Goal: Task Accomplishment & Management: Complete application form

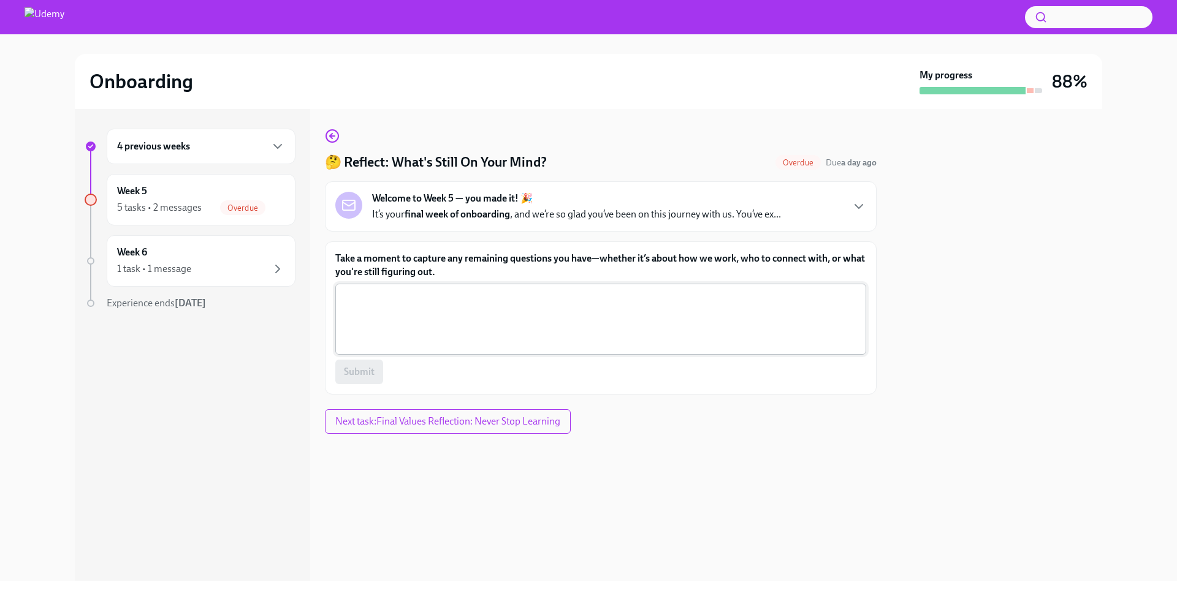
click at [510, 322] on textarea "Take a moment to capture any remaining questions you have—whether it’s about ho…" at bounding box center [601, 319] width 516 height 59
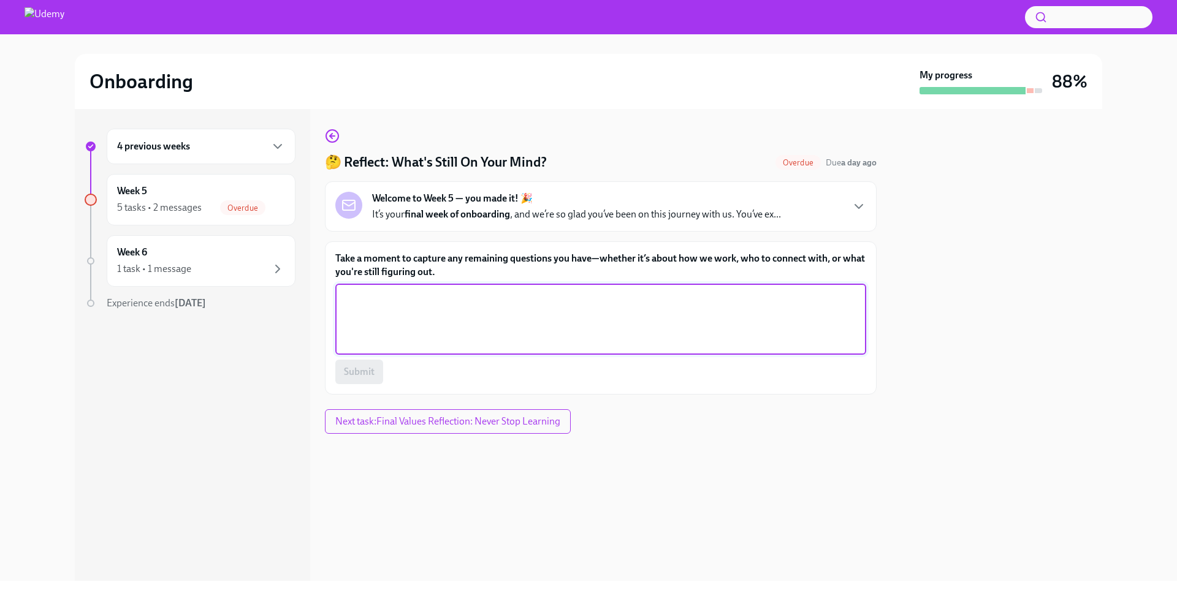
click at [749, 216] on p "It’s your final week of onboarding , and we’re so glad you’ve been on this jour…" at bounding box center [576, 214] width 409 height 13
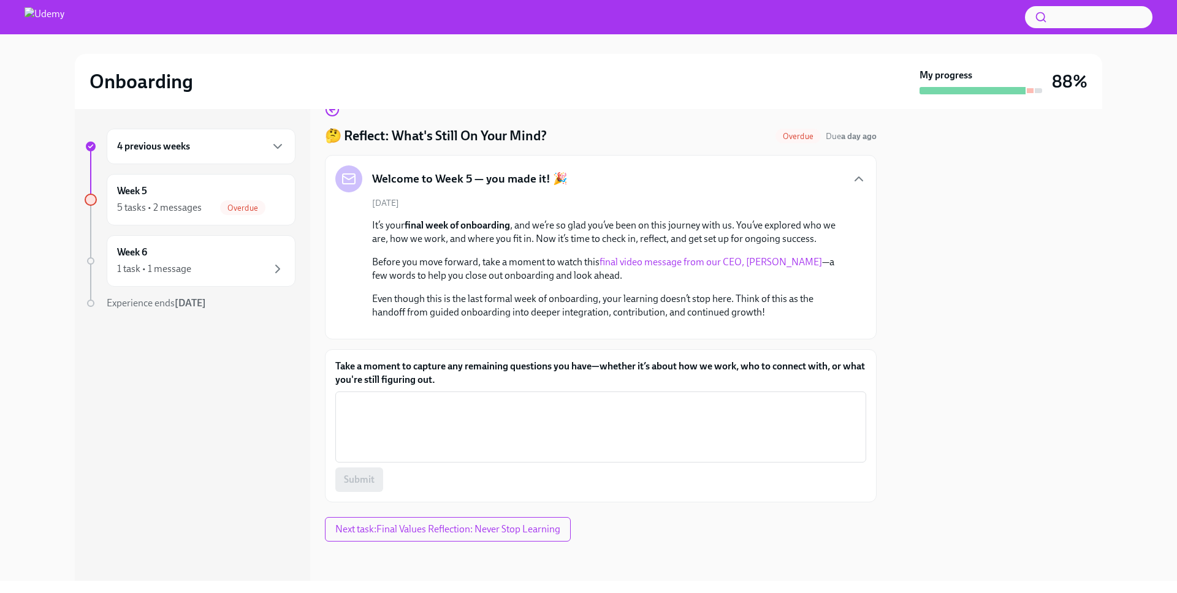
scroll to position [85, 0]
click at [551, 197] on div "[DATE] It’s your final week of onboarding , and we’re so glad you’ve been on th…" at bounding box center [600, 263] width 531 height 132
click at [506, 416] on textarea "Take a moment to capture any remaining questions you have—whether it’s about ho…" at bounding box center [601, 427] width 516 height 59
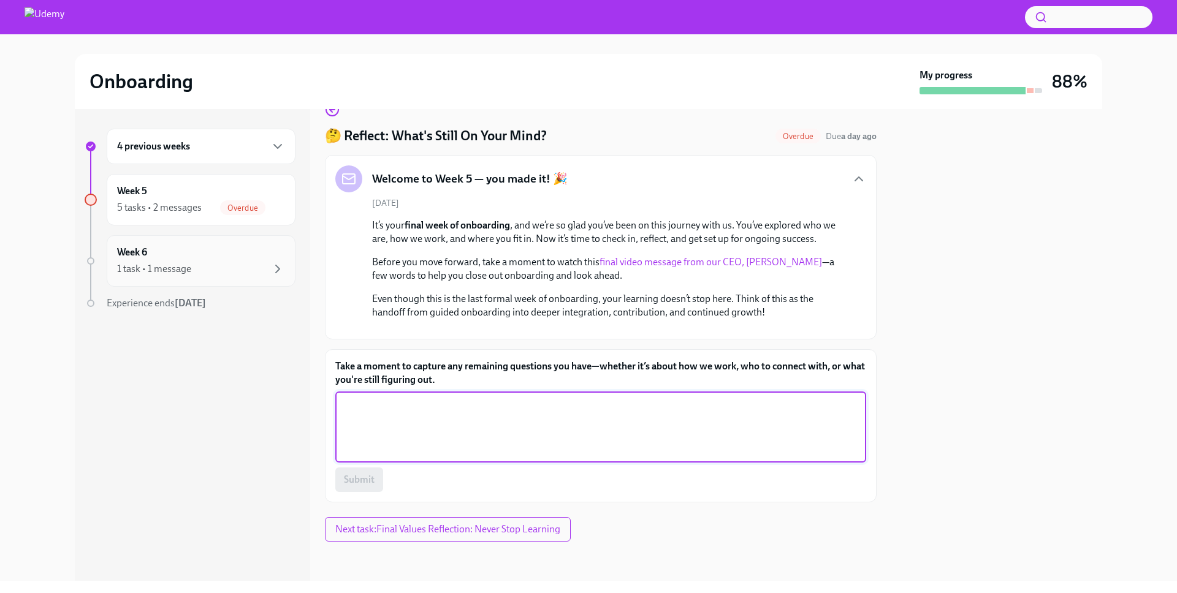
click at [196, 256] on div "Week 6 1 task • 1 message" at bounding box center [201, 261] width 168 height 31
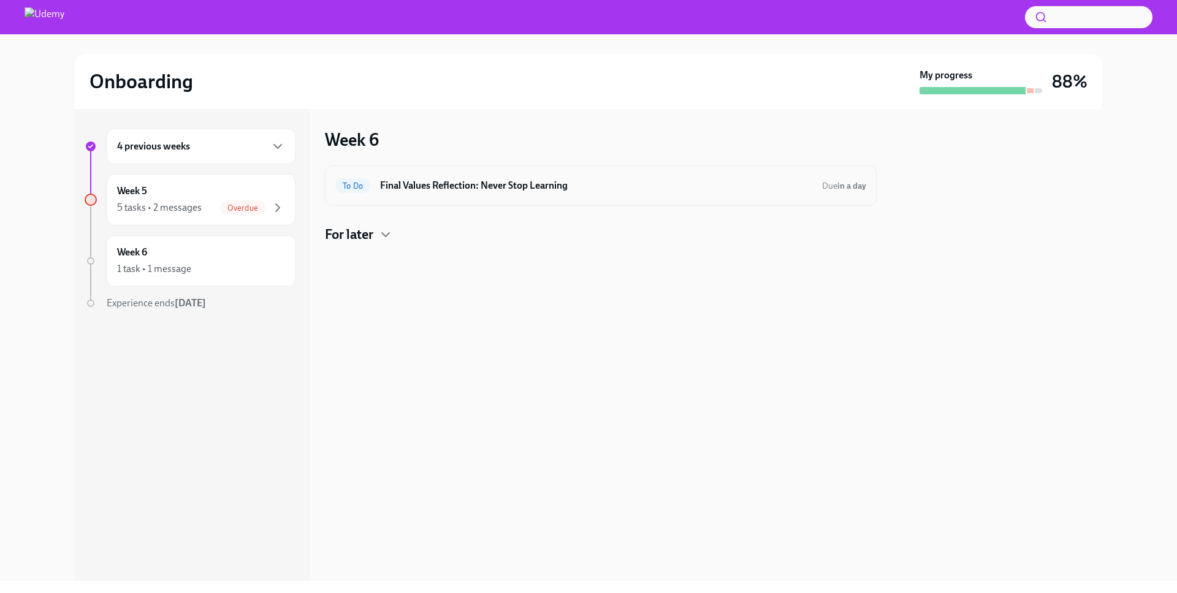
click at [489, 185] on h6 "Final Values Reflection: Never Stop Learning" at bounding box center [596, 185] width 432 height 13
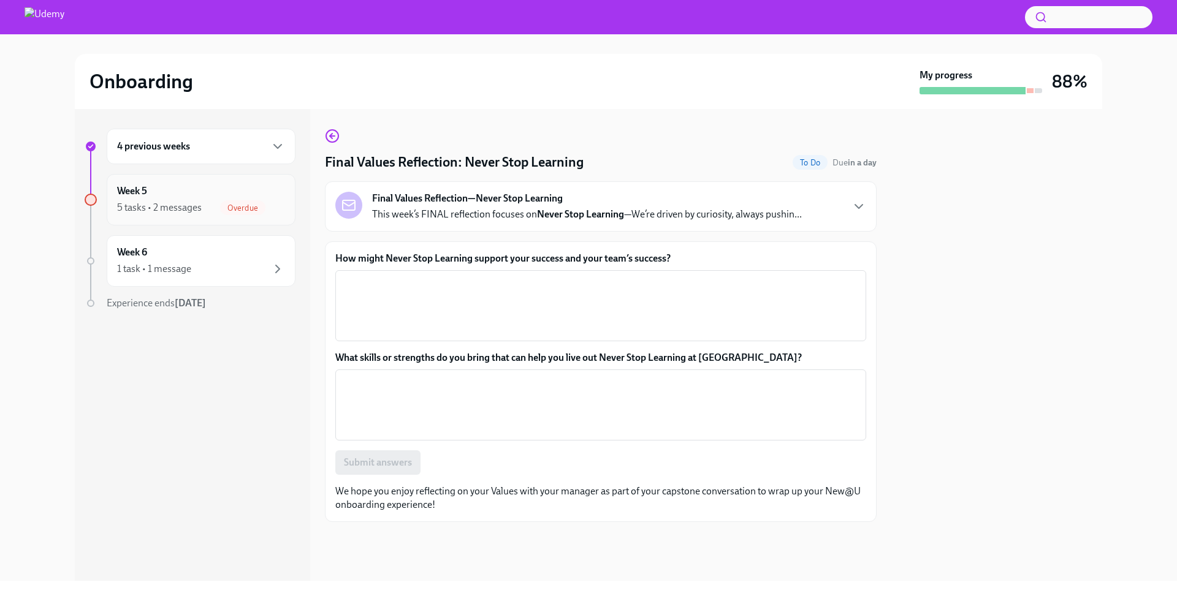
click at [222, 201] on div "Overdue" at bounding box center [252, 207] width 65 height 15
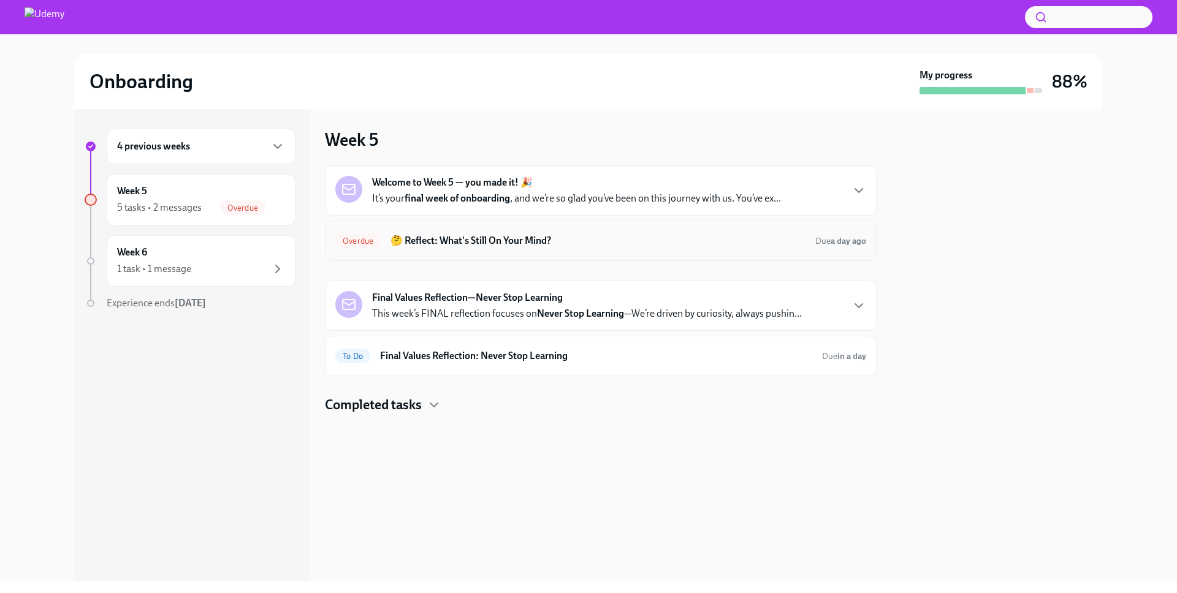
click at [532, 248] on div "Overdue 🤔 Reflect: What's Still On Your Mind? Due a day ago" at bounding box center [600, 241] width 531 height 20
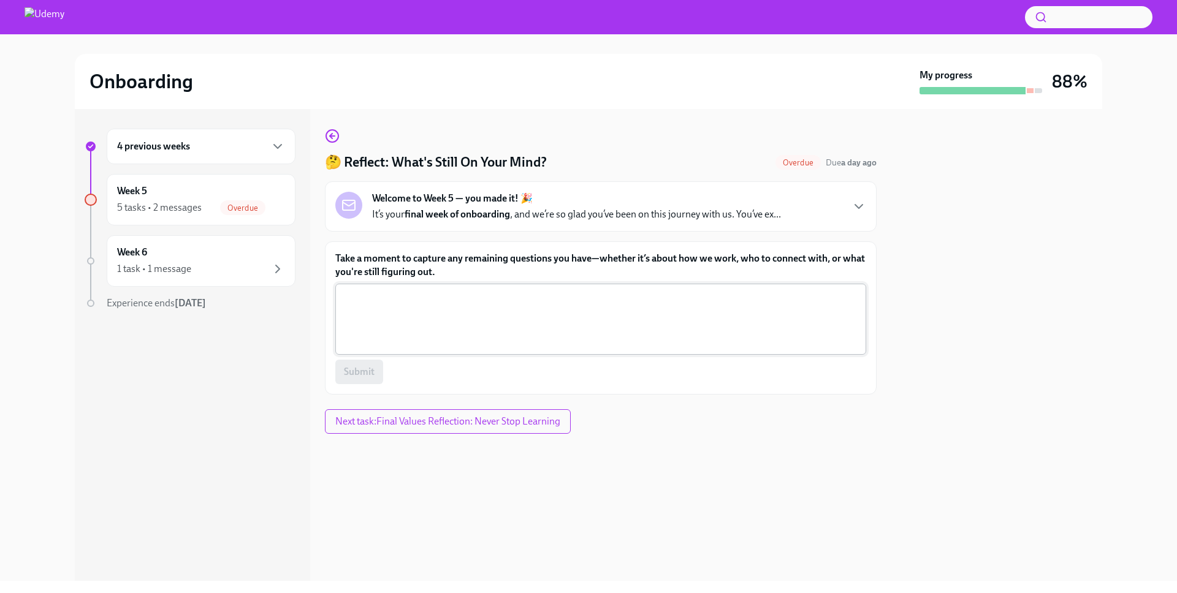
click at [593, 321] on textarea "Take a moment to capture any remaining questions you have—whether it’s about ho…" at bounding box center [601, 319] width 516 height 59
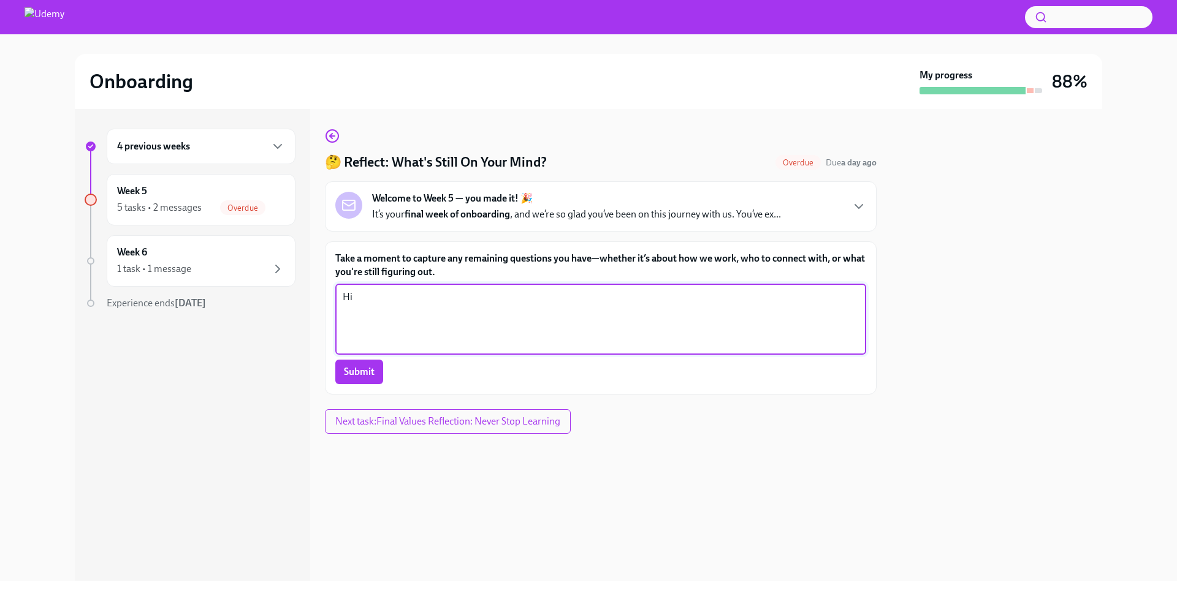
type textarea "H"
click at [427, 315] on textarea "Remaining questions:" at bounding box center [601, 319] width 516 height 59
click at [493, 297] on textarea "My remaining questions" at bounding box center [601, 319] width 516 height 59
drag, startPoint x: 486, startPoint y: 314, endPoint x: 264, endPoint y: 314, distance: 222.5
click at [264, 314] on div "4 previous weeks Week 5 5 tasks • 2 messages Overdue Week 6 1 task • 1 message …" at bounding box center [588, 345] width 1027 height 472
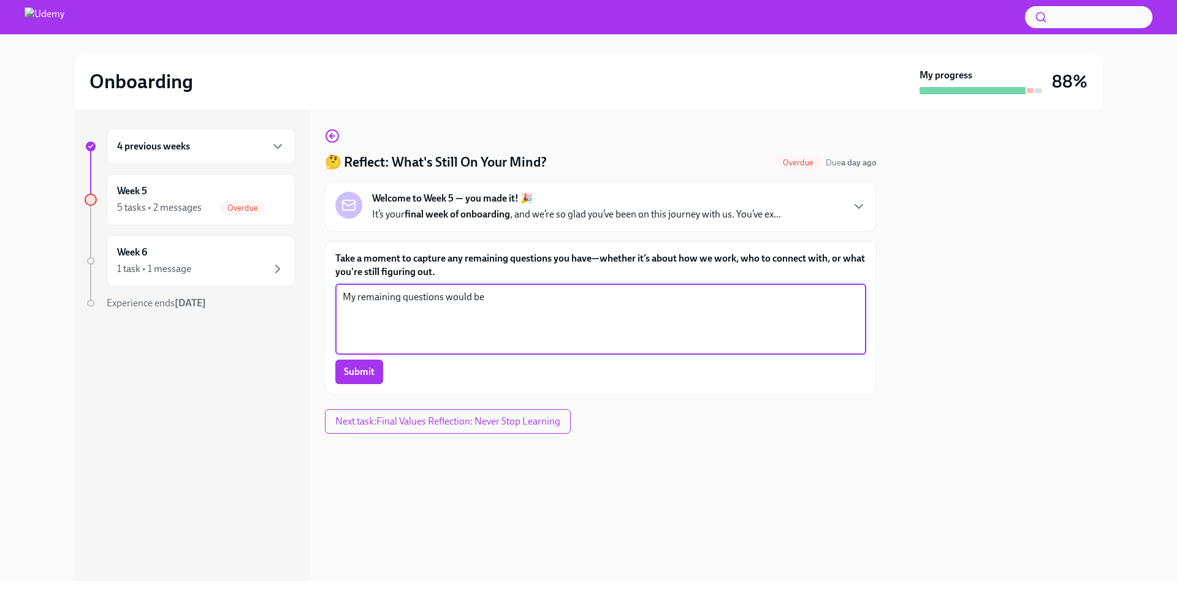
type textarea "My remaining questions would be a"
type textarea "I"
click at [560, 326] on textarea "Take a moment to capture any remaining questions you have—whether it’s about ho…" at bounding box center [601, 319] width 516 height 59
type textarea "G"
type textarea "T"
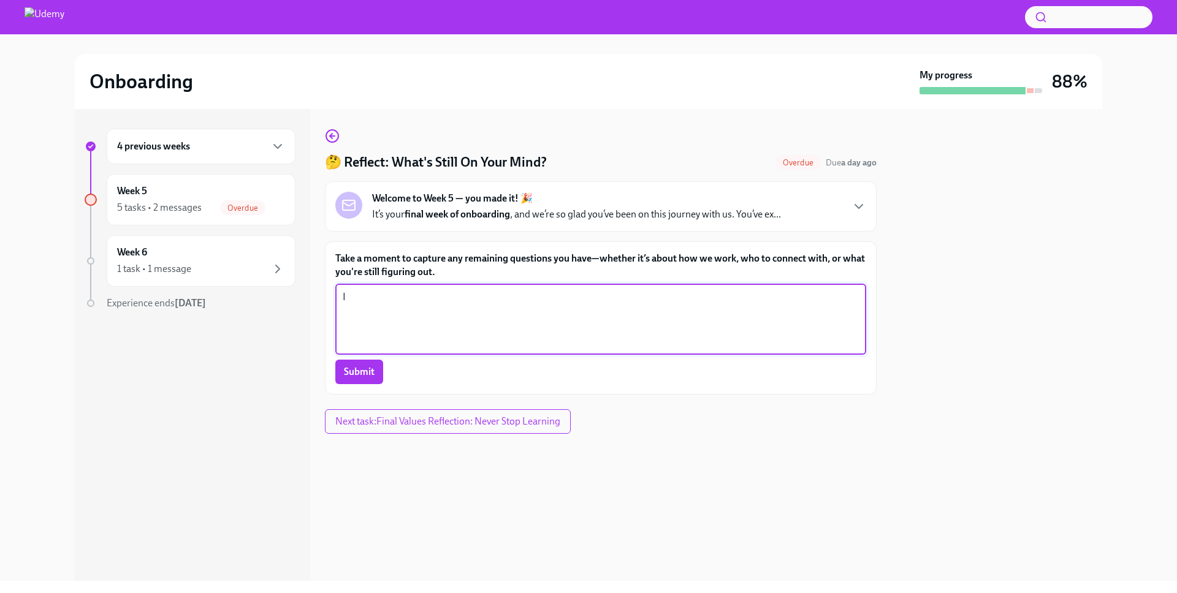
type textarea "I"
click at [392, 298] on textarea "- learnings and case studies" at bounding box center [601, 319] width 516 height 59
click at [511, 315] on textarea "- learnings, case studies" at bounding box center [601, 319] width 516 height 59
click at [446, 302] on textarea "- learnings, case studies or campaign result" at bounding box center [601, 319] width 516 height 59
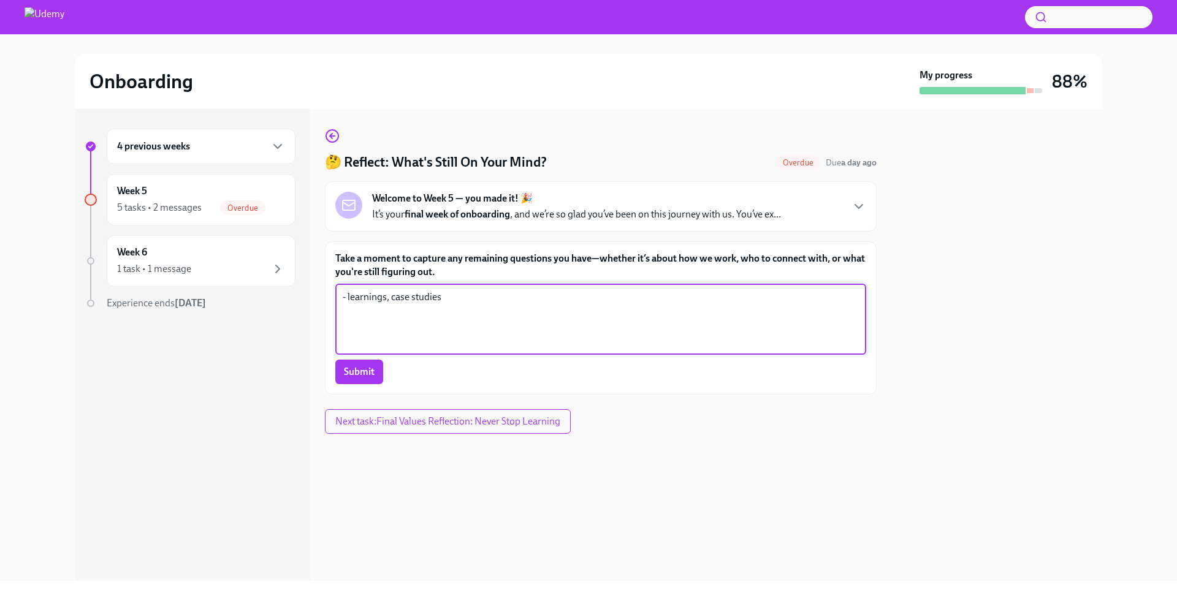
click at [389, 296] on textarea "- learnings, case studies" at bounding box center [601, 319] width 516 height 59
click at [349, 298] on textarea "- learnings and case studies" at bounding box center [601, 319] width 516 height 59
click at [634, 324] on textarea "I think I would probably like to catch up on learnings and case studies" at bounding box center [601, 319] width 516 height 59
click at [506, 297] on textarea "I think I would probably like to catch up on learnings and case studies that ar…" at bounding box center [601, 319] width 516 height 59
click at [731, 328] on textarea "I think I would probably like to catch up more on learnings and case studies th…" at bounding box center [601, 319] width 516 height 59
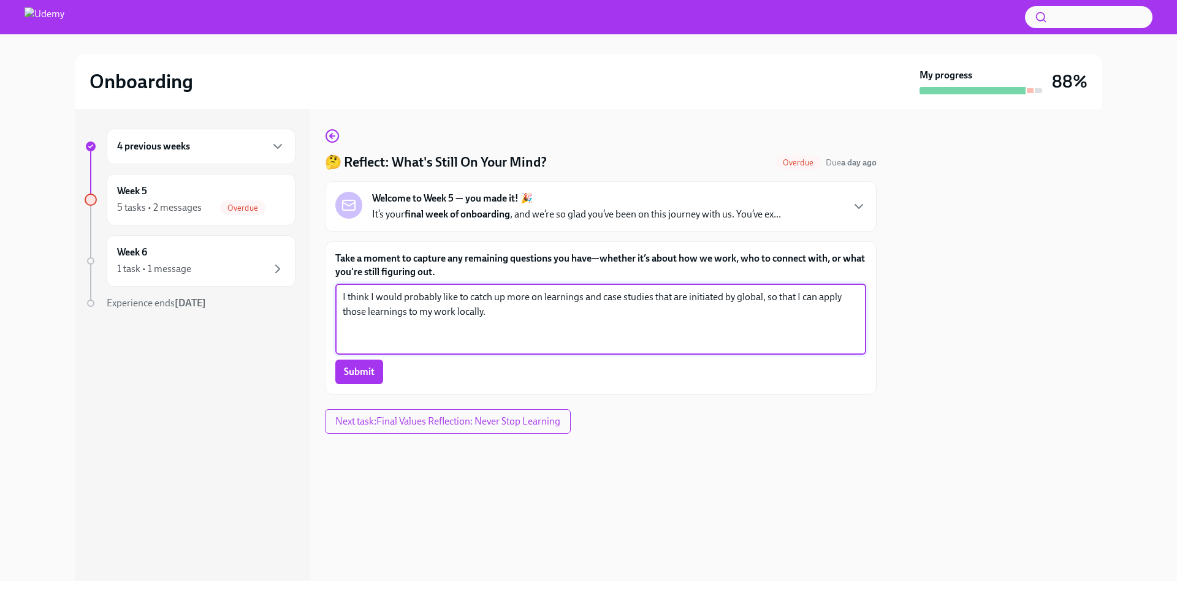
drag, startPoint x: 410, startPoint y: 313, endPoint x: 642, endPoint y: 338, distance: 233.8
click at [642, 338] on textarea "I think I would probably like to catch up more on learnings and case studies th…" at bounding box center [601, 319] width 516 height 59
type textarea "I think I would probably like to catch up more on learnings and case studies th…"
click at [354, 370] on span "Submit" at bounding box center [359, 372] width 31 height 12
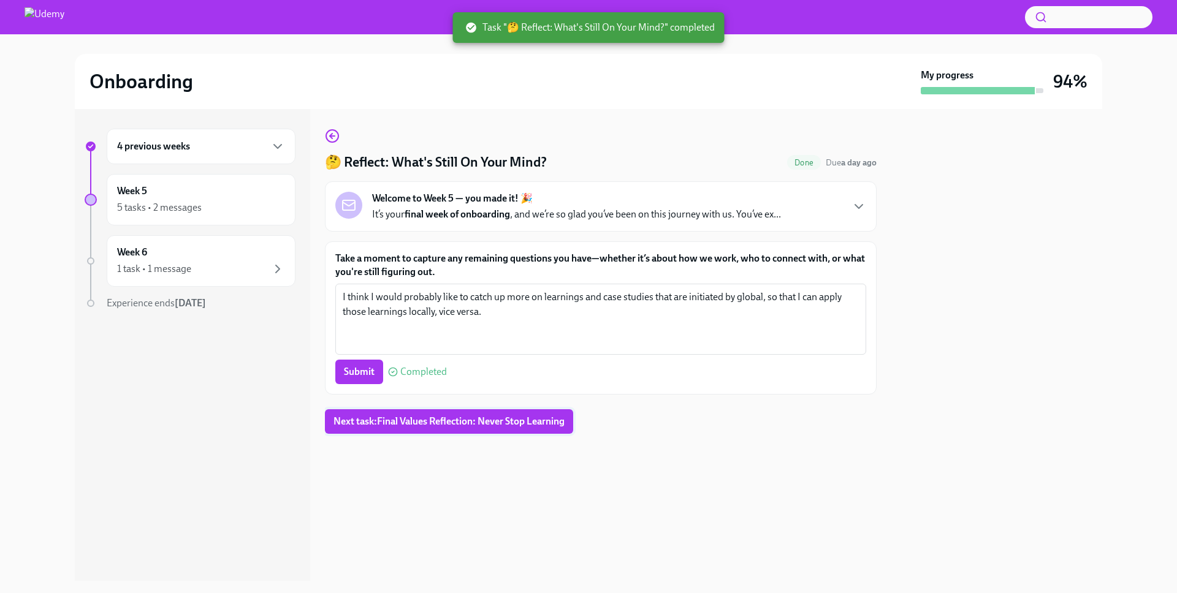
click at [478, 421] on span "Next task : Final Values Reflection: Never Stop Learning" at bounding box center [449, 422] width 231 height 12
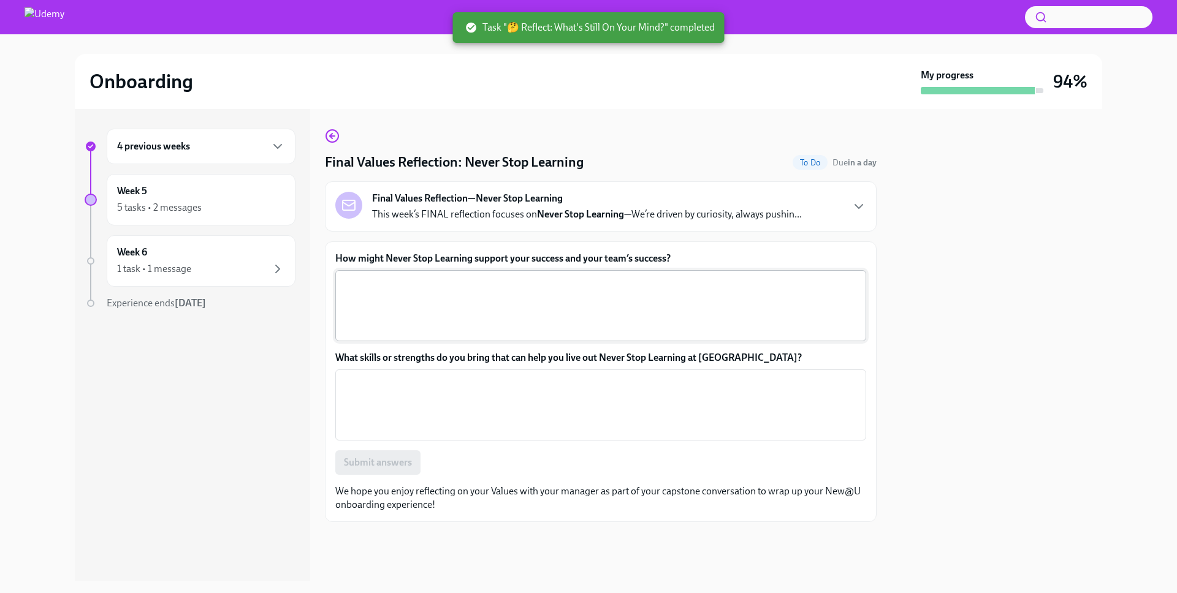
click at [577, 310] on textarea "How might Never Stop Learning support your success and your team’s success?" at bounding box center [601, 305] width 516 height 59
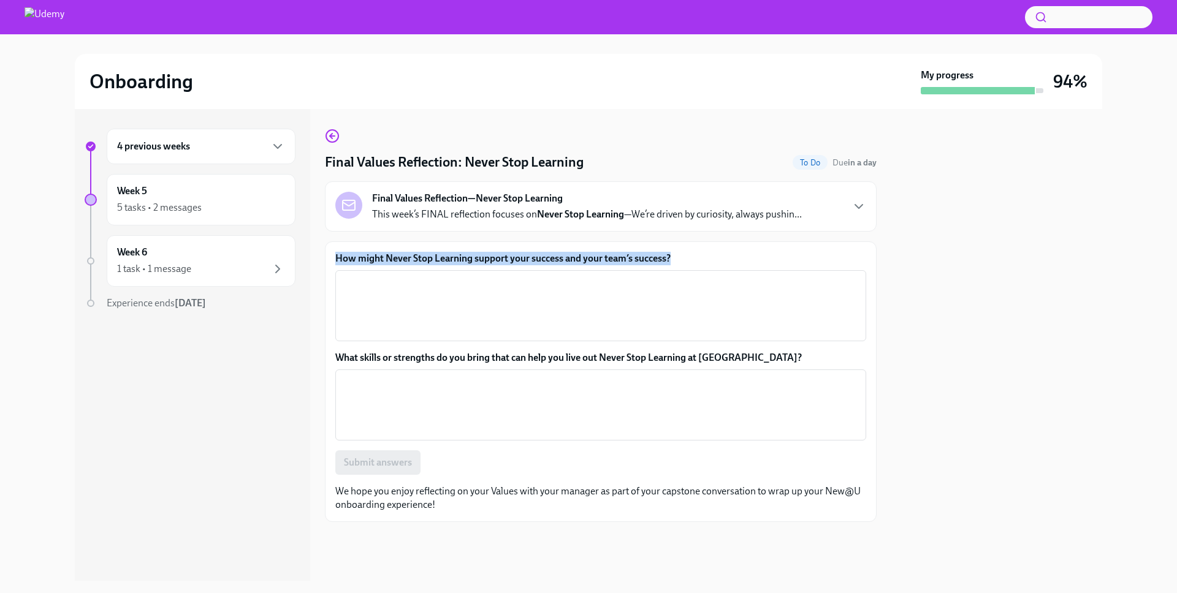
drag, startPoint x: 647, startPoint y: 256, endPoint x: 331, endPoint y: 259, distance: 315.7
click at [331, 259] on div "How might Never Stop Learning support your success and your team’s success? x ​…" at bounding box center [601, 382] width 552 height 281
copy label "How might Never Stop Learning support your success and your team’s success?"
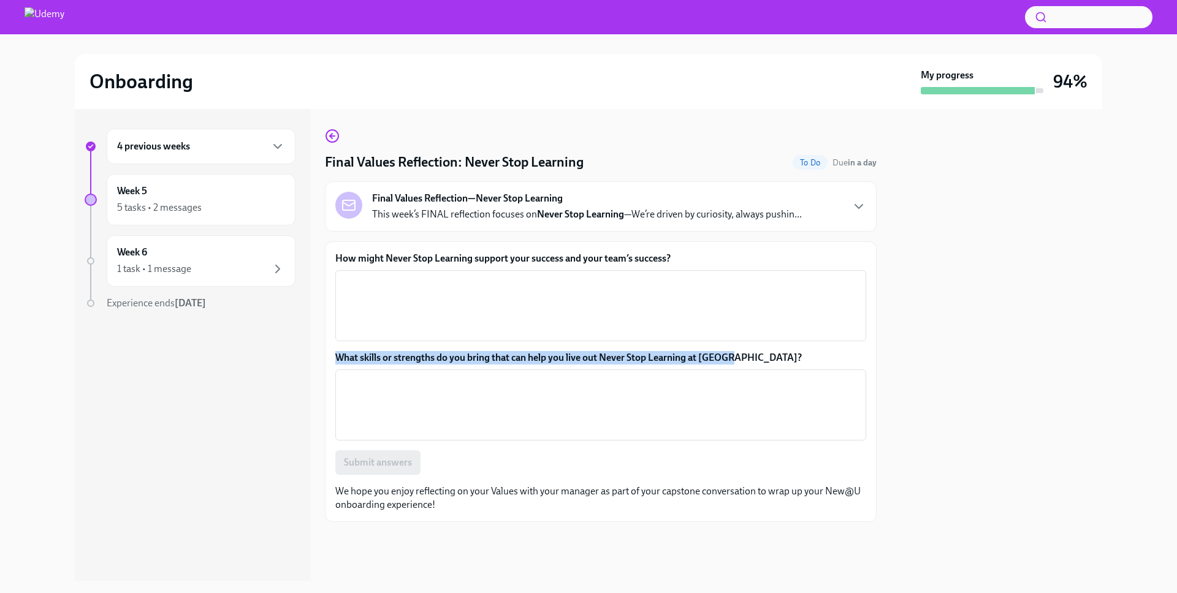
drag, startPoint x: 732, startPoint y: 360, endPoint x: 334, endPoint y: 356, distance: 397.9
click at [334, 356] on div "How might Never Stop Learning support your success and your team’s success? x ​…" at bounding box center [601, 382] width 552 height 281
copy label "What skills or strengths do you bring that can help you live out Never Stop Lea…"
click at [474, 313] on textarea "How might Never Stop Learning support your success and your team’s success?" at bounding box center [601, 305] width 516 height 59
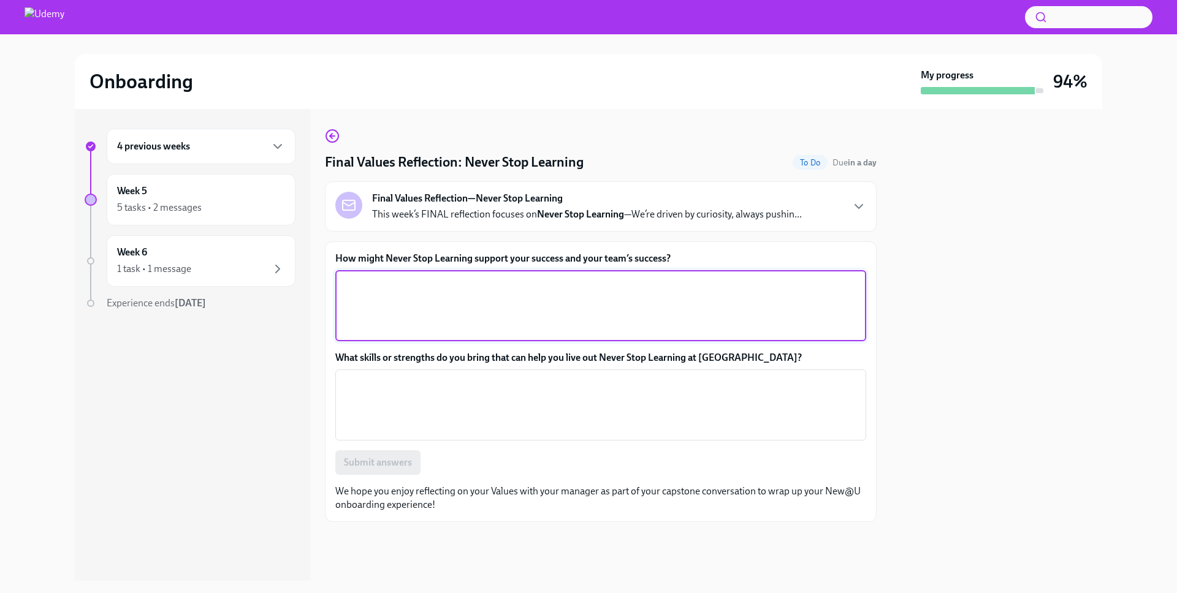
paste textarea "Never Stop Learning encourages me and my team to acquire new skills, explore in…"
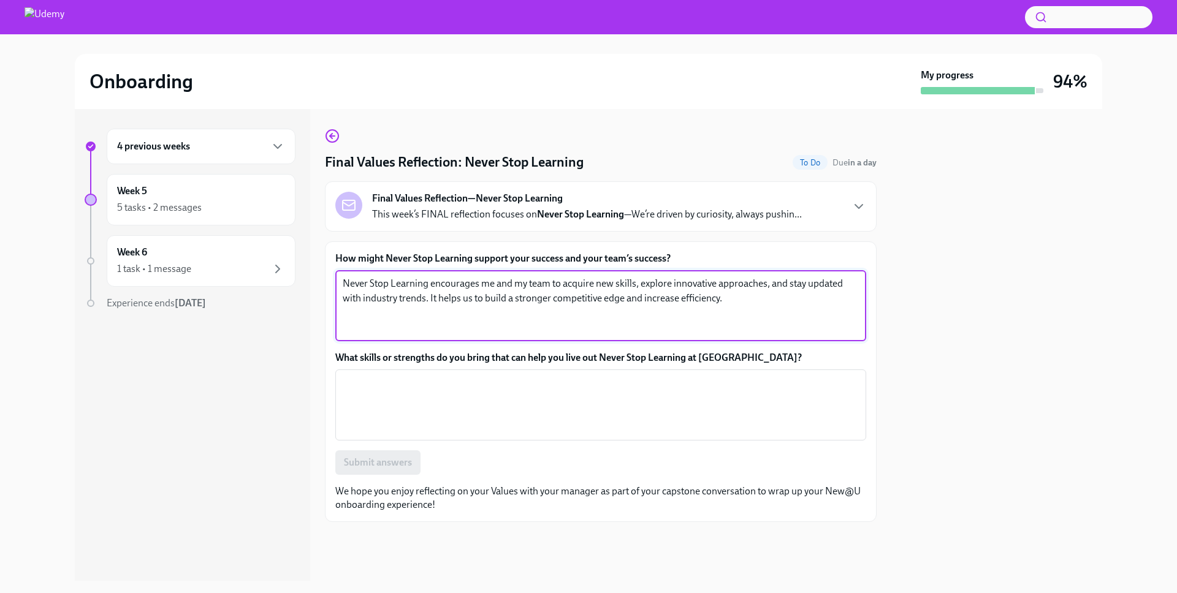
type textarea "Never Stop Learning encourages me and my team to acquire new skills, explore in…"
click at [497, 399] on textarea "What skills or strengths do you bring that can help you live out Never Stop Lea…" at bounding box center [601, 405] width 516 height 59
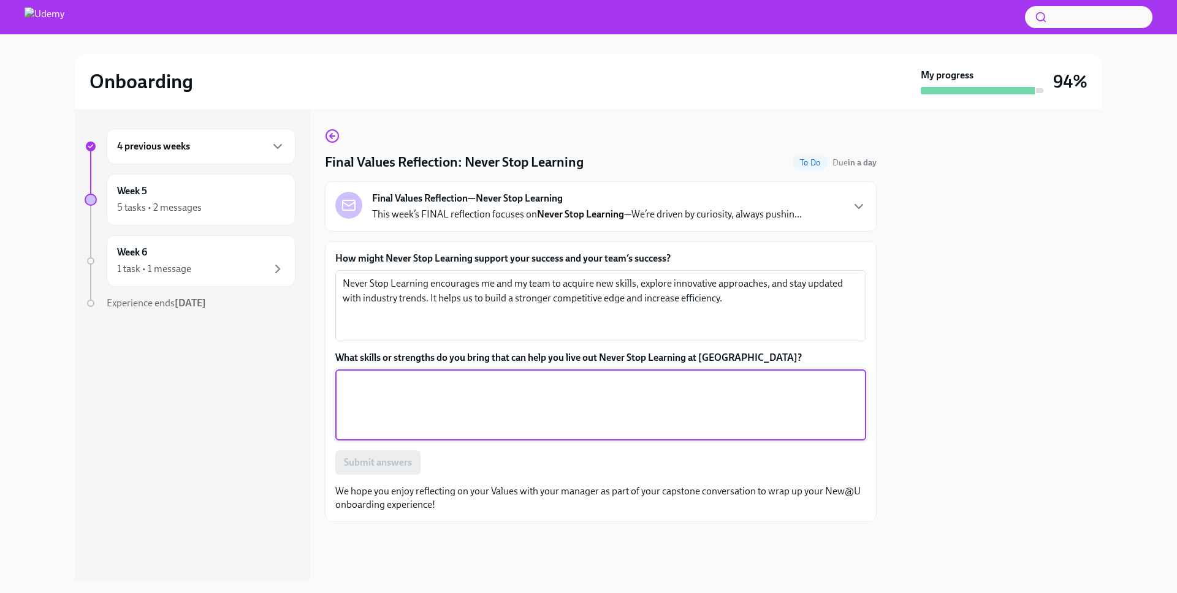
paste textarea "My curiosity and desire to understand new concepts and technologies can help me…"
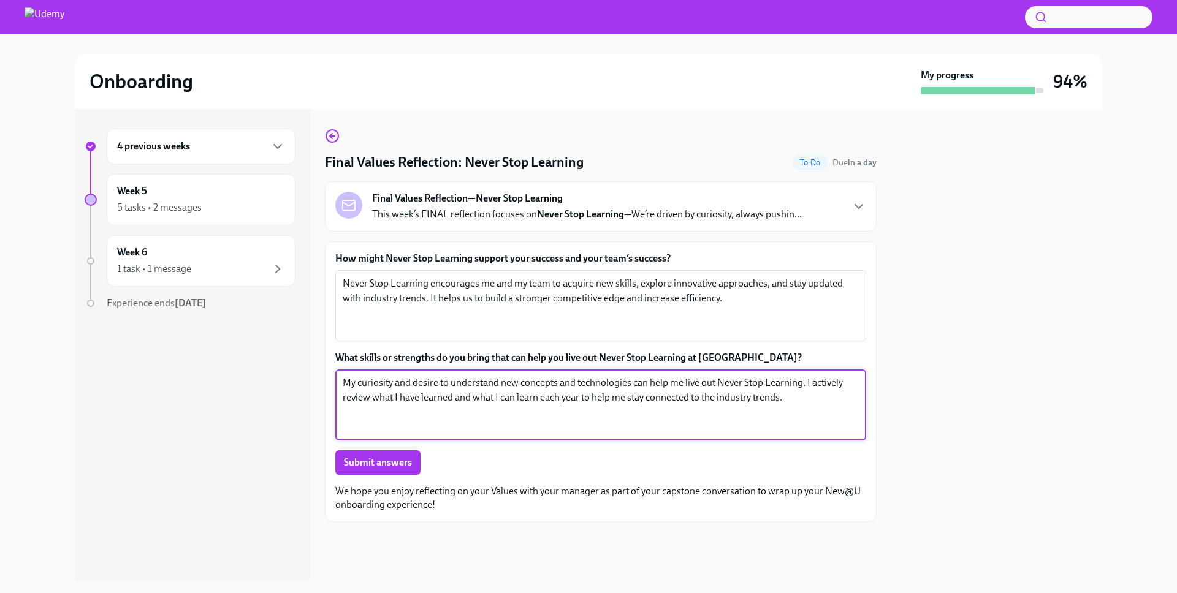
type textarea "My curiosity and desire to understand new concepts and technologies can help me…"
click at [955, 280] on div at bounding box center [996, 345] width 211 height 472
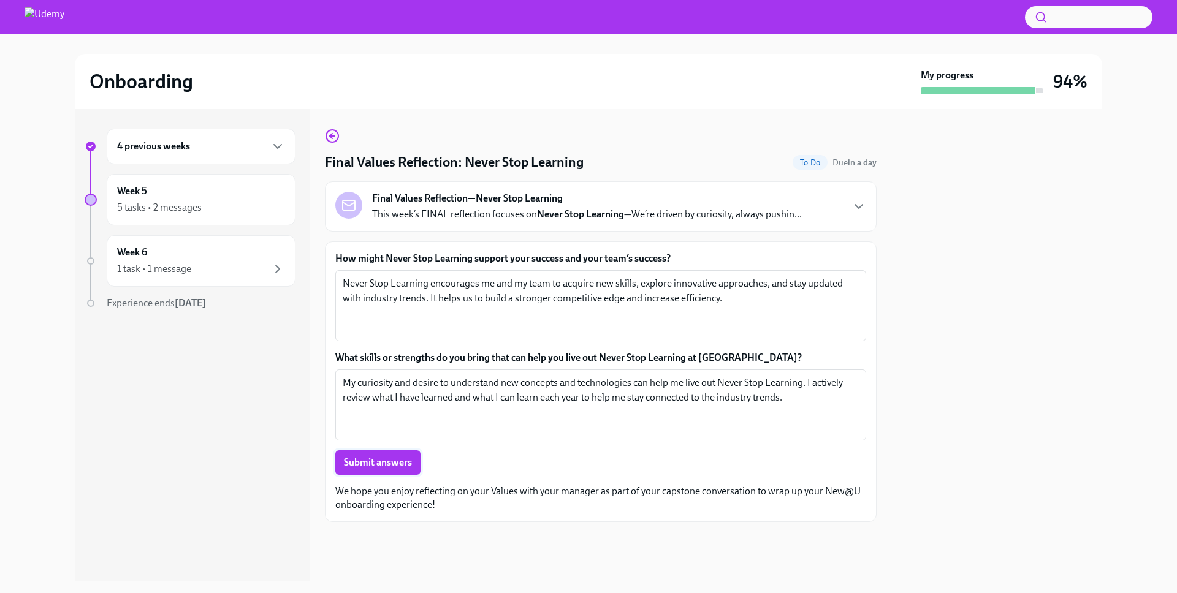
click at [372, 460] on span "Submit answers" at bounding box center [378, 463] width 68 height 12
click at [1005, 354] on div at bounding box center [996, 345] width 211 height 472
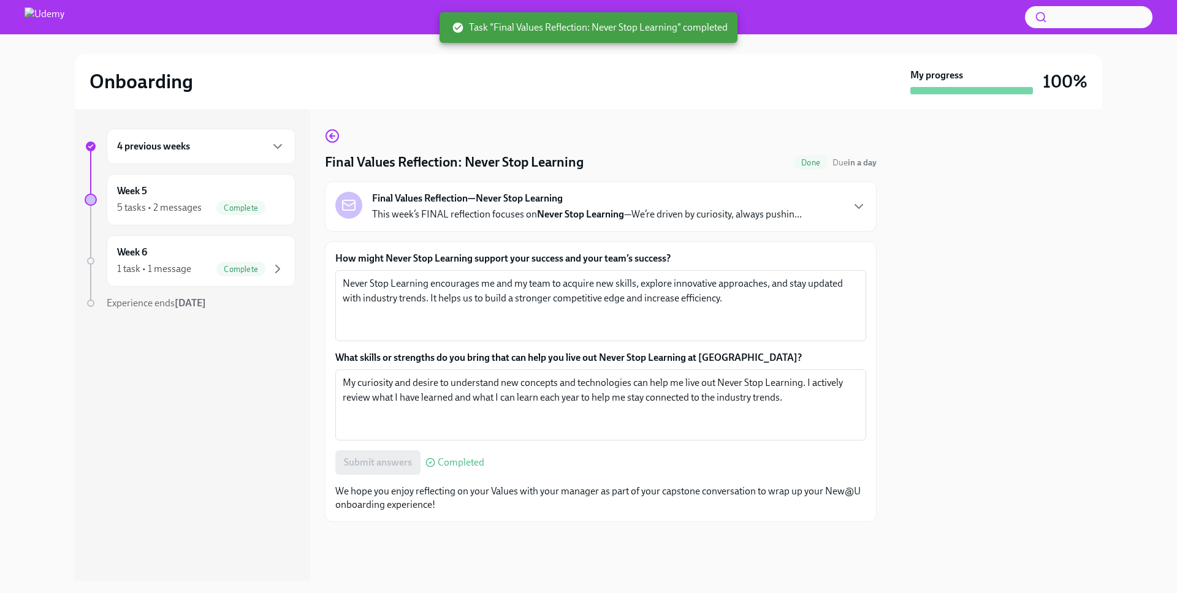
click at [231, 416] on div "4 previous weeks Week 5 5 tasks • 2 messages Complete Week 6 1 task • 1 message…" at bounding box center [192, 345] width 235 height 472
click at [261, 154] on div "4 previous weeks" at bounding box center [201, 147] width 189 height 36
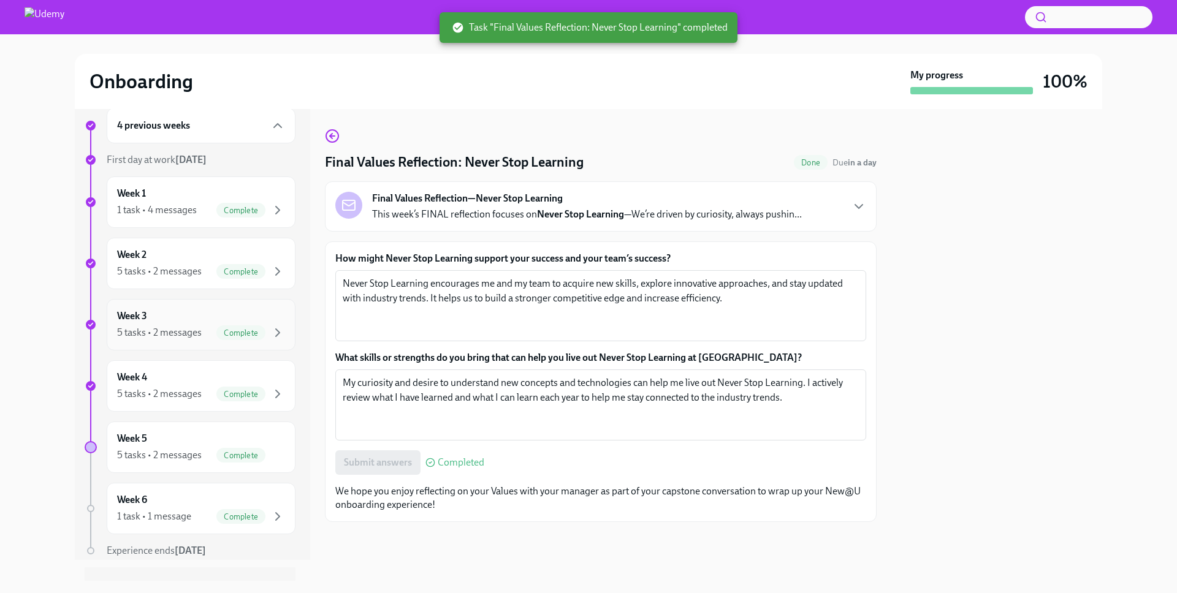
scroll to position [47, 0]
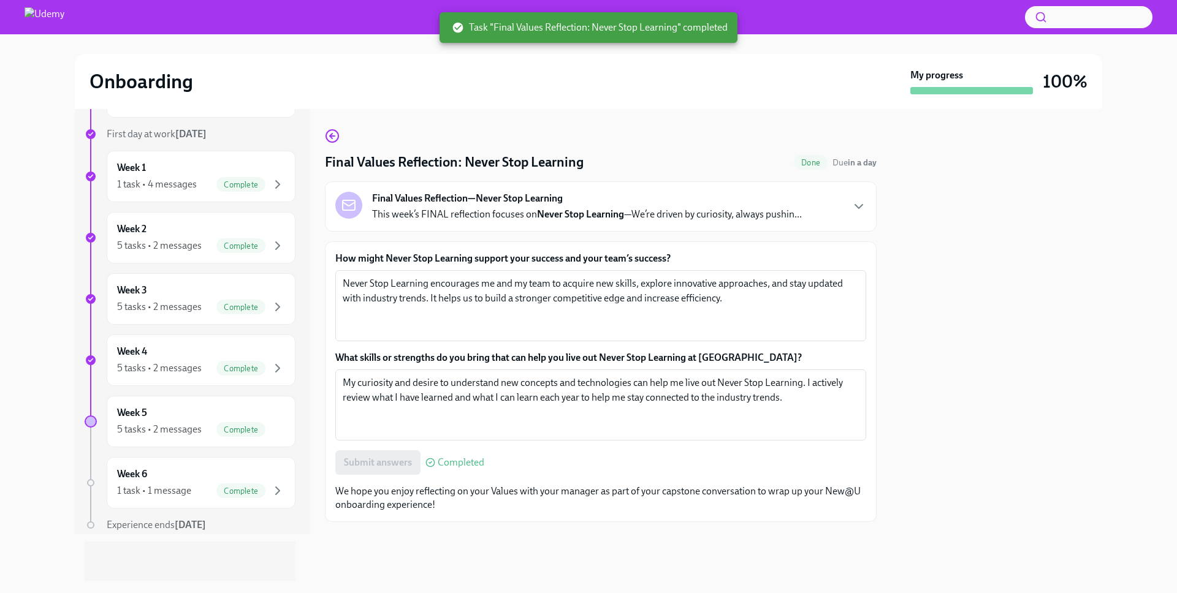
click at [362, 90] on div "Onboarding" at bounding box center [498, 81] width 816 height 25
